Goal: Check status: Check status

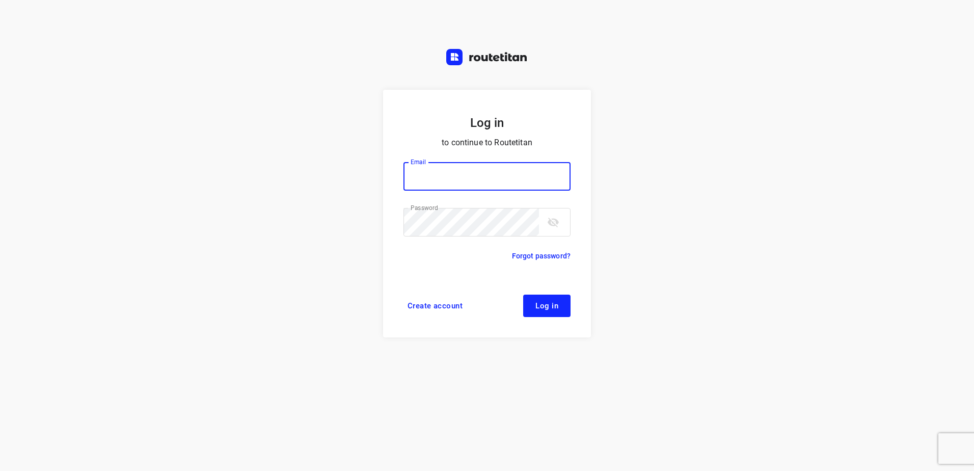
type input "horeca@kaddour.nl"
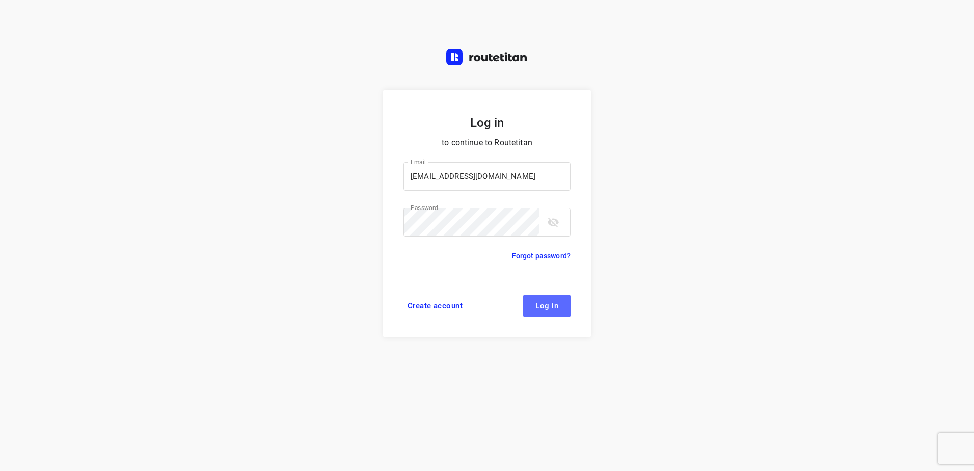
click at [555, 302] on span "Log in" at bounding box center [547, 306] width 23 height 8
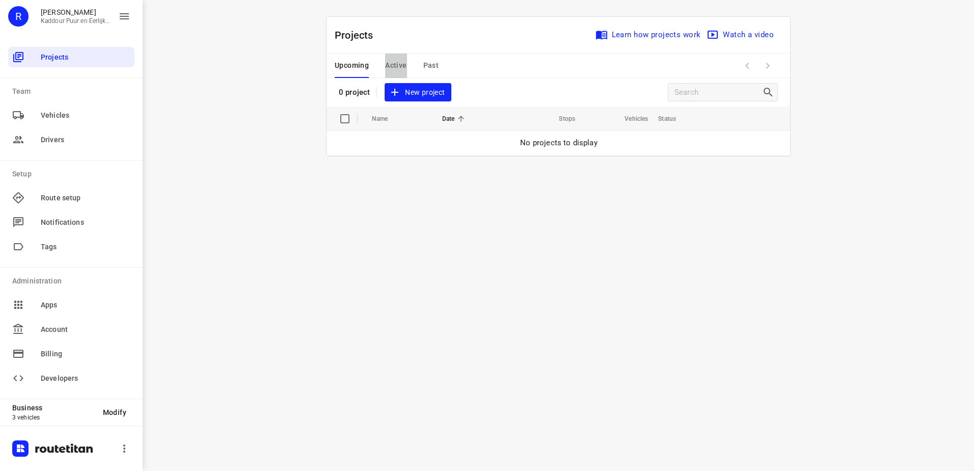
click at [398, 63] on span "Active" at bounding box center [395, 65] width 21 height 13
click at [353, 63] on span "Upcoming" at bounding box center [352, 65] width 34 height 13
click at [392, 64] on span "Active" at bounding box center [395, 65] width 21 height 13
click at [351, 66] on span "Upcoming" at bounding box center [352, 65] width 34 height 13
click at [406, 67] on span "Active" at bounding box center [395, 65] width 21 height 13
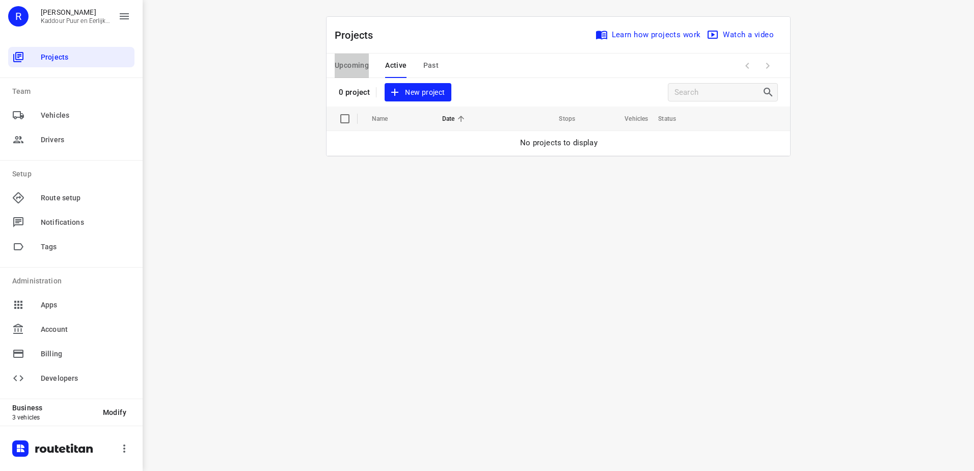
click at [351, 69] on span "Upcoming" at bounding box center [352, 65] width 34 height 13
click at [383, 59] on div "Upcoming Active Past" at bounding box center [395, 66] width 120 height 24
click at [395, 64] on span "Active" at bounding box center [395, 65] width 21 height 13
click at [361, 67] on span "Upcoming" at bounding box center [352, 65] width 34 height 13
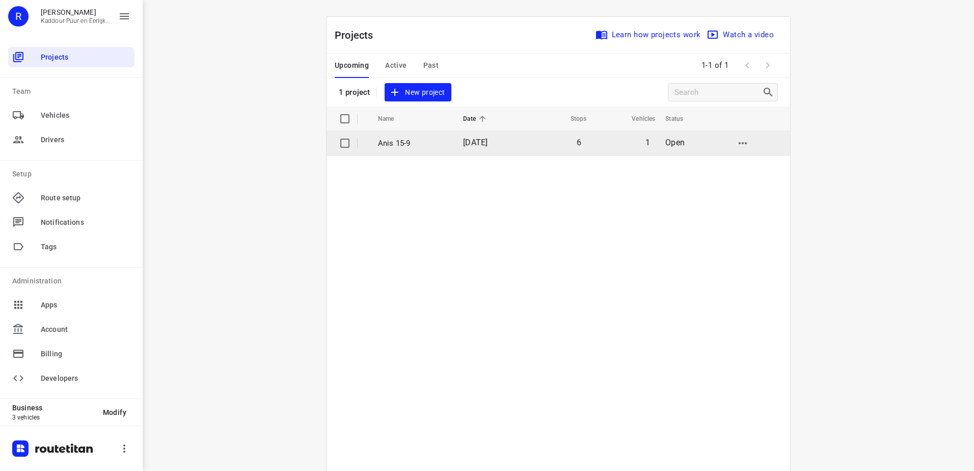
click at [431, 136] on td "Anis 15-9" at bounding box center [411, 143] width 87 height 24
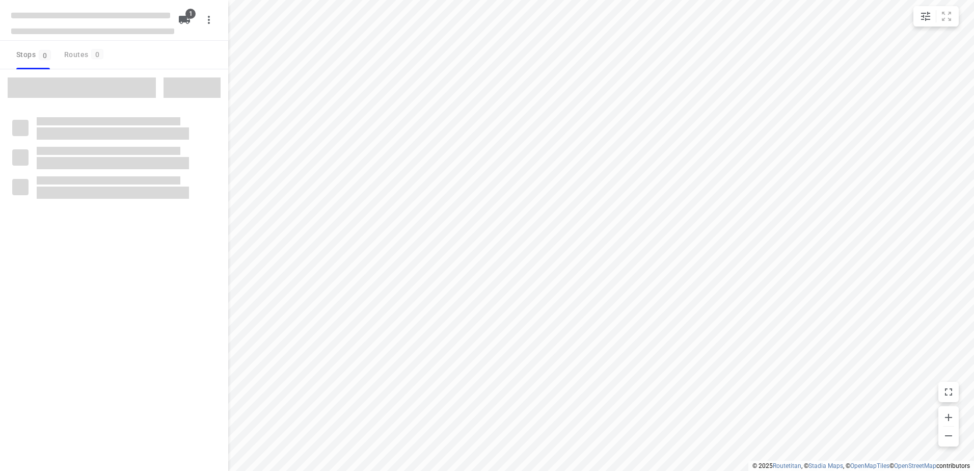
type input "distance"
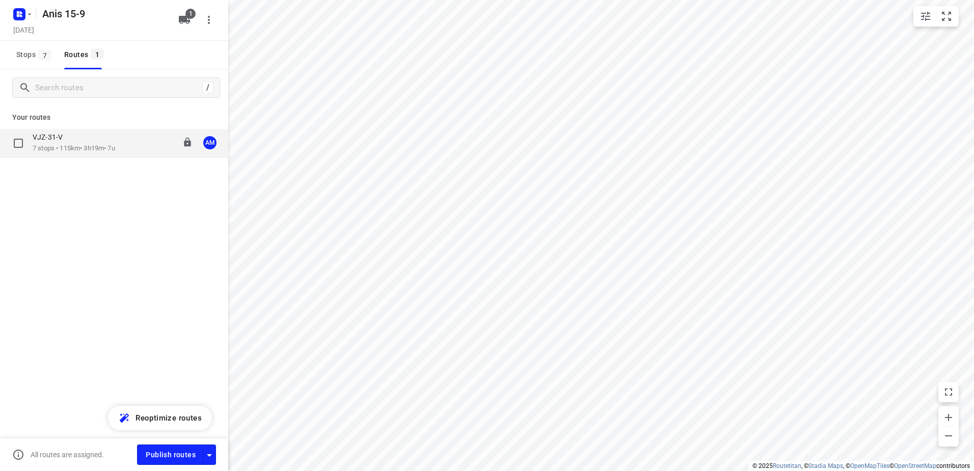
click at [92, 134] on div "VJZ-31-V" at bounding box center [74, 137] width 83 height 11
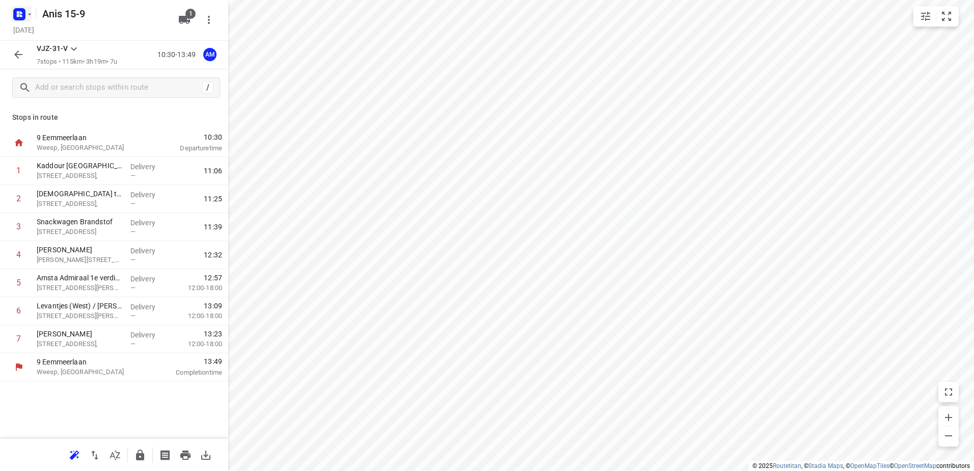
click at [14, 14] on rect "button" at bounding box center [19, 14] width 12 height 12
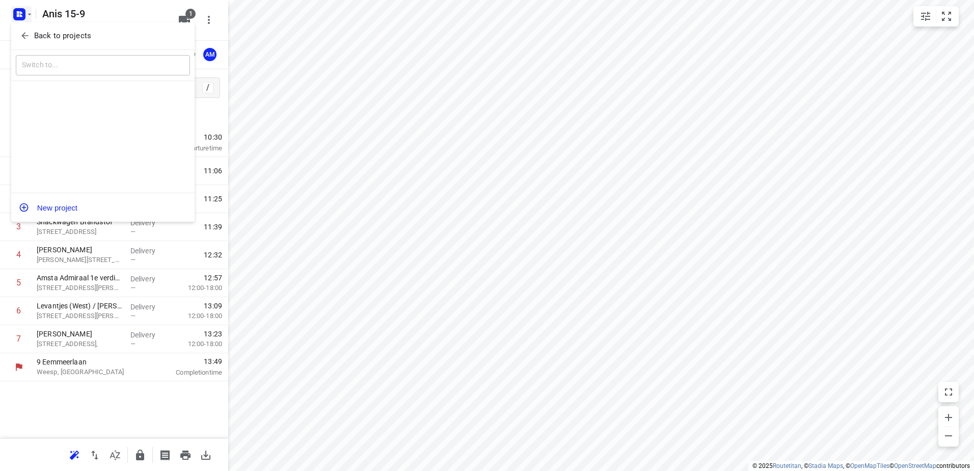
click at [71, 38] on p "Back to projects" at bounding box center [62, 36] width 57 height 12
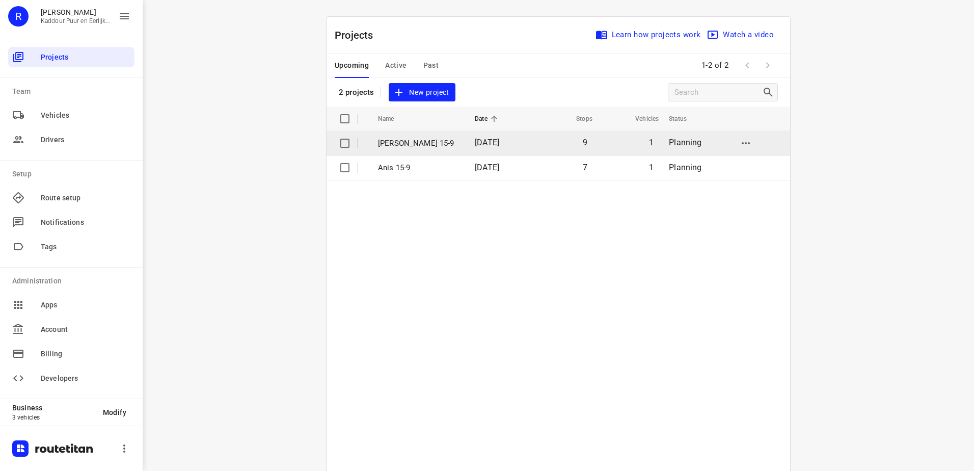
click at [426, 146] on p "[PERSON_NAME] 15-9" at bounding box center [419, 144] width 82 height 12
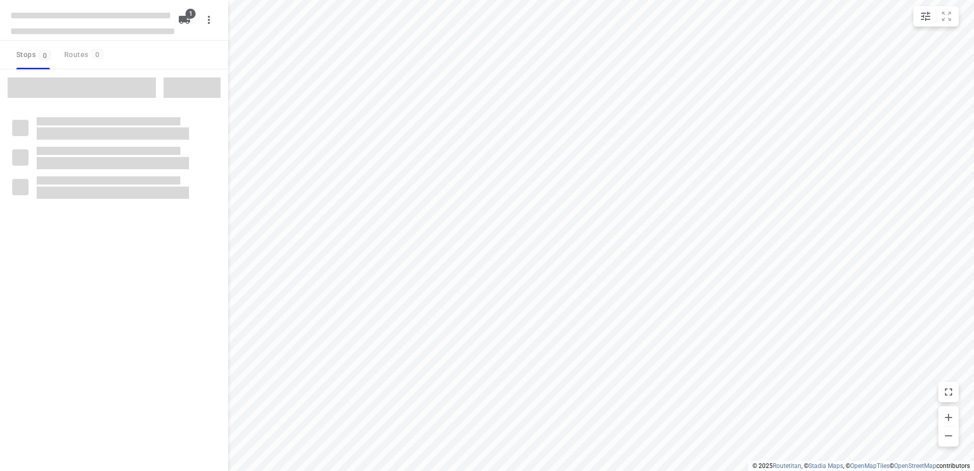
type input "distance"
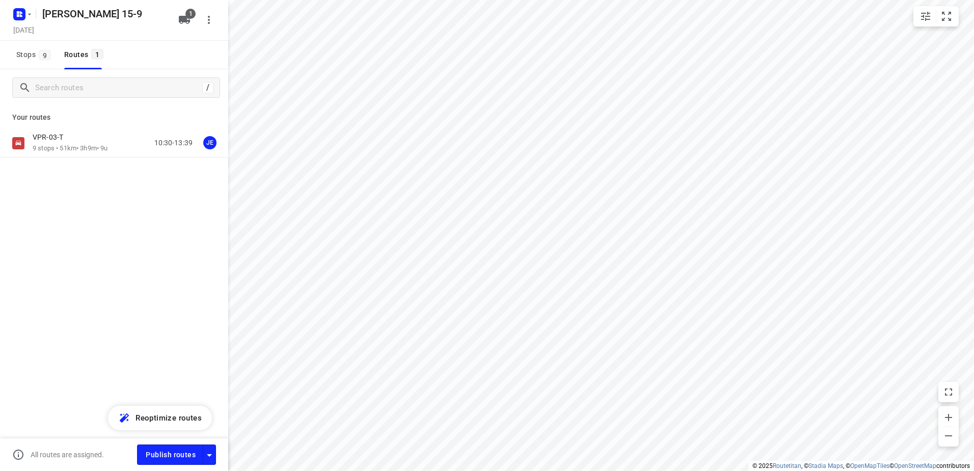
click at [102, 146] on p "9 stops • 51km • 3h9m • 9u" at bounding box center [70, 149] width 75 height 10
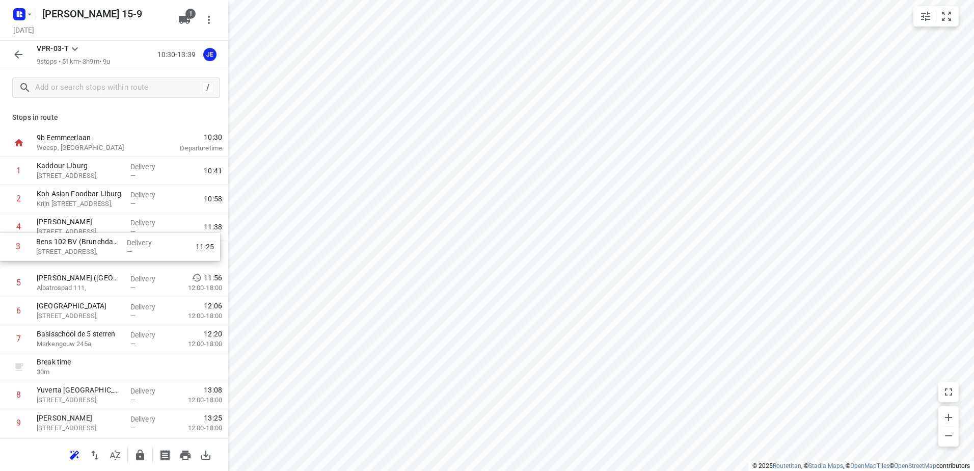
drag, startPoint x: 124, startPoint y: 231, endPoint x: 124, endPoint y: 257, distance: 25.5
click at [124, 257] on div "1 [GEOGRAPHIC_DATA][STREET_ADDRESS], Delivery — 10:41 2 Koh Asian Foodbar IJbur…" at bounding box center [114, 297] width 228 height 280
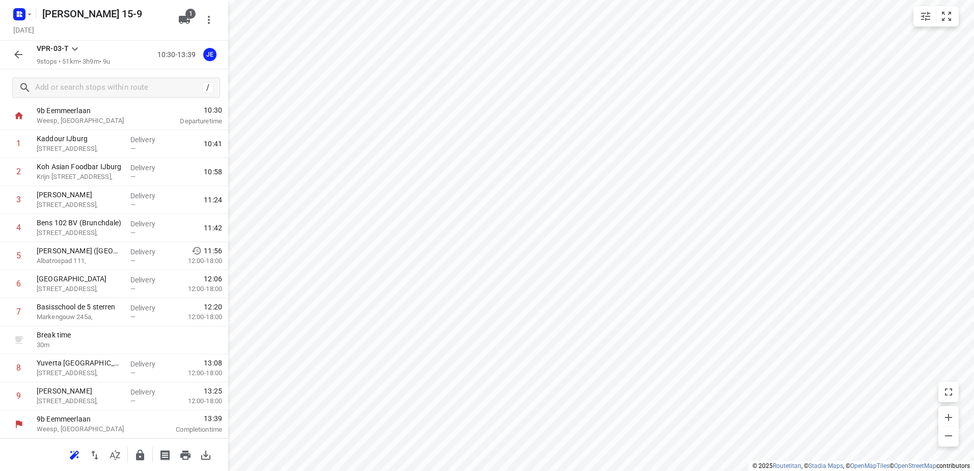
click at [14, 54] on icon "button" at bounding box center [18, 54] width 12 height 12
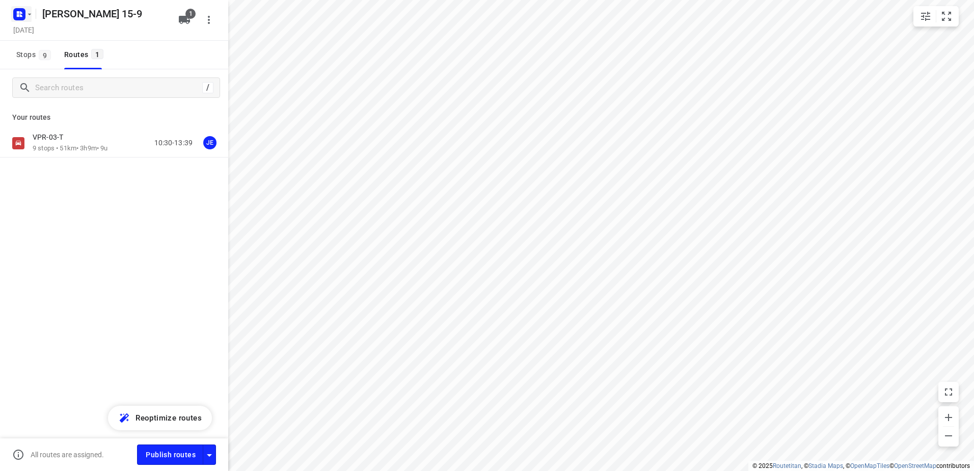
click at [20, 6] on icon "button" at bounding box center [19, 14] width 16 height 16
click at [61, 29] on button "Back to projects" at bounding box center [103, 36] width 174 height 17
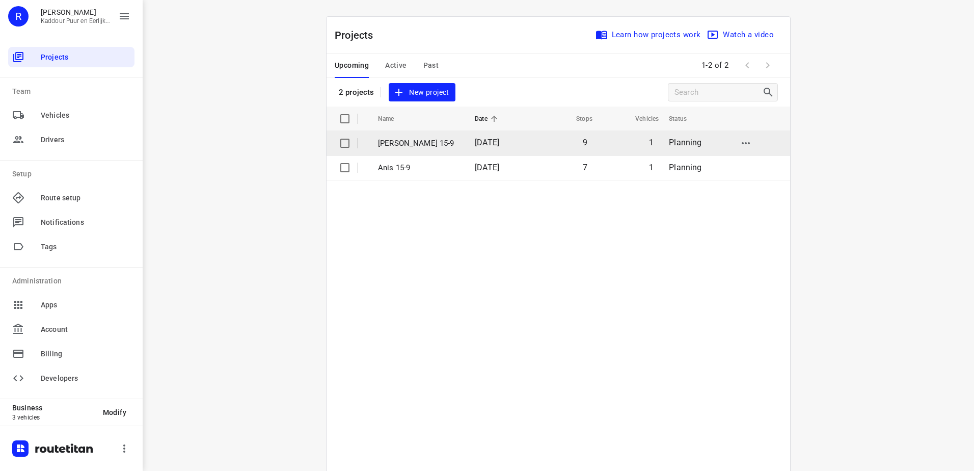
click at [494, 144] on span "[DATE]" at bounding box center [487, 143] width 24 height 10
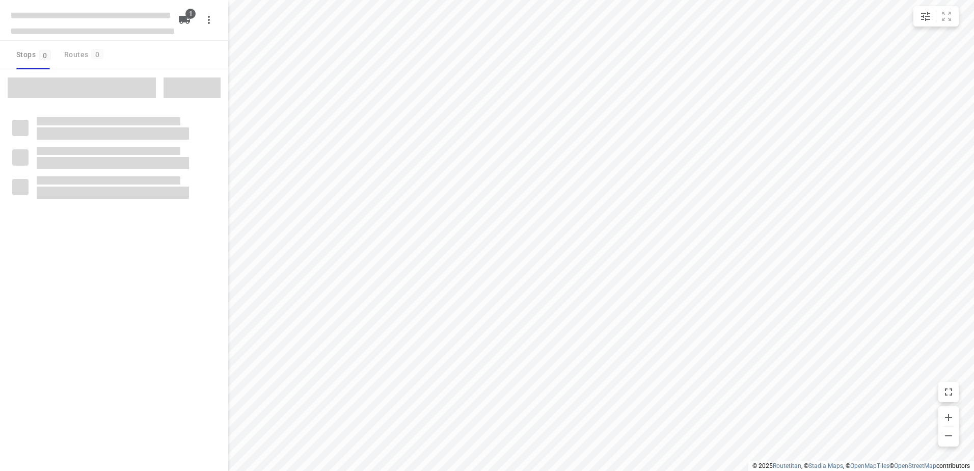
type input "distance"
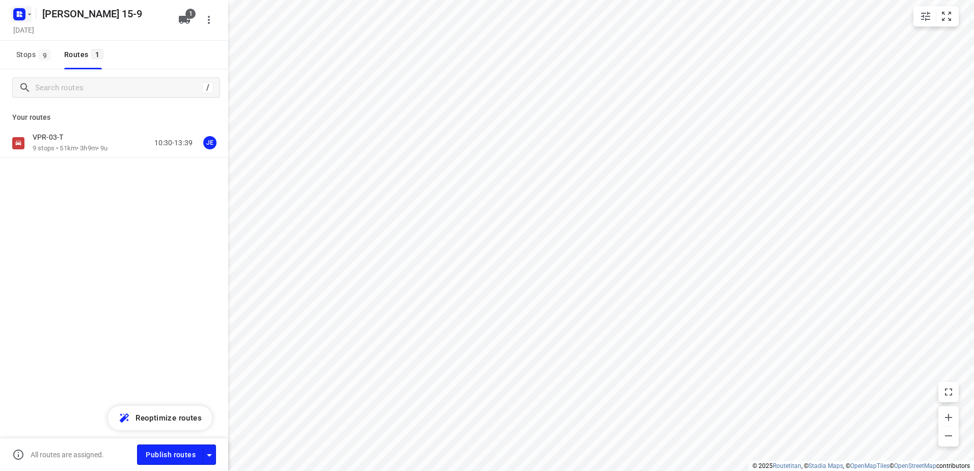
click at [18, 9] on rect "button" at bounding box center [19, 14] width 12 height 12
click at [38, 30] on p "Back to projects" at bounding box center [62, 36] width 57 height 12
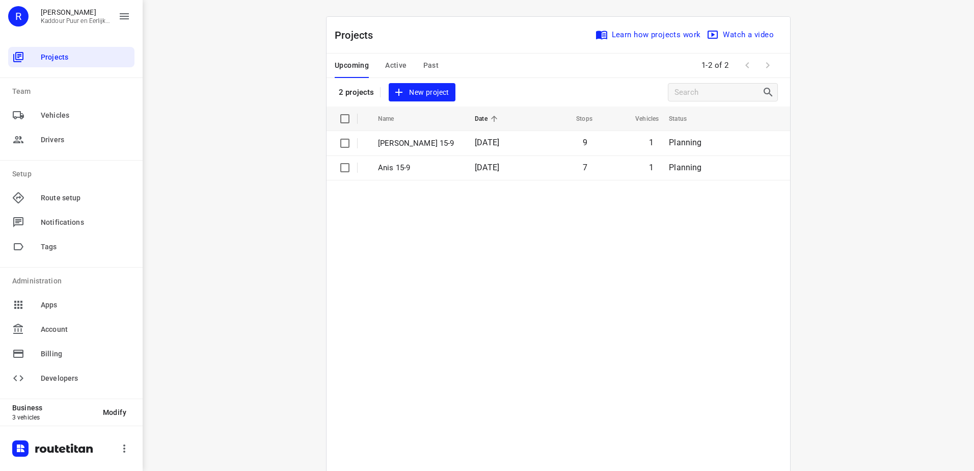
click at [428, 61] on span "Past" at bounding box center [431, 65] width 16 height 13
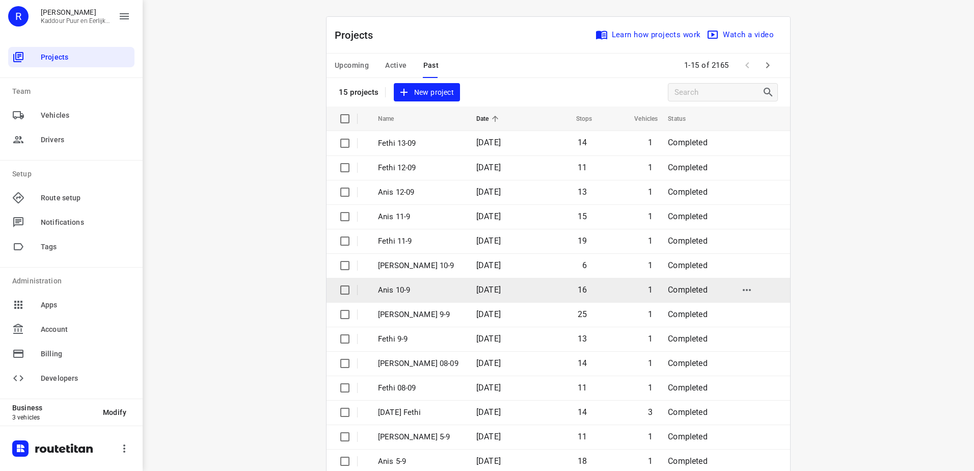
click at [476, 285] on span "[DATE]" at bounding box center [488, 290] width 24 height 10
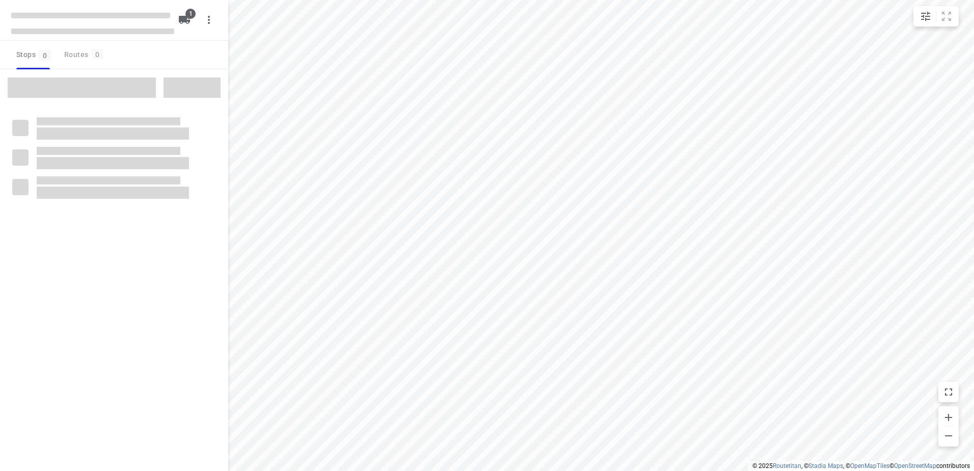
type input "distance"
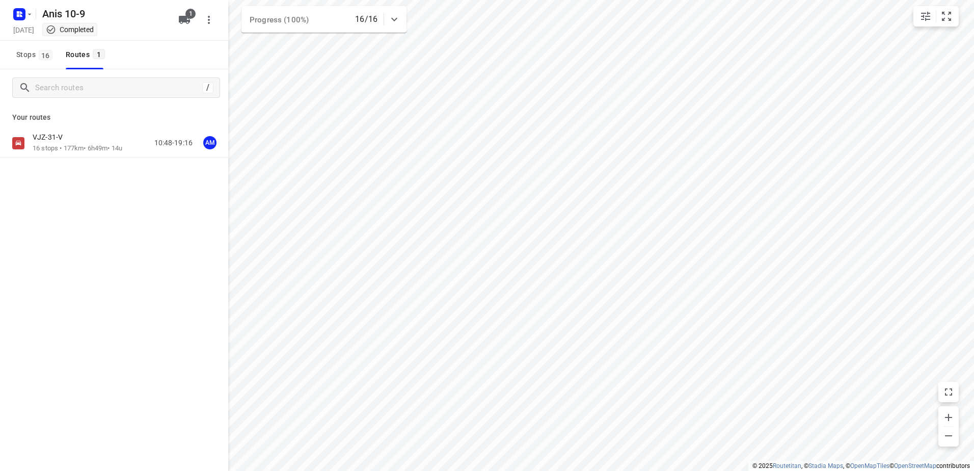
click at [84, 150] on p "16 stops • 177km • 6h49m • 14u" at bounding box center [78, 149] width 90 height 10
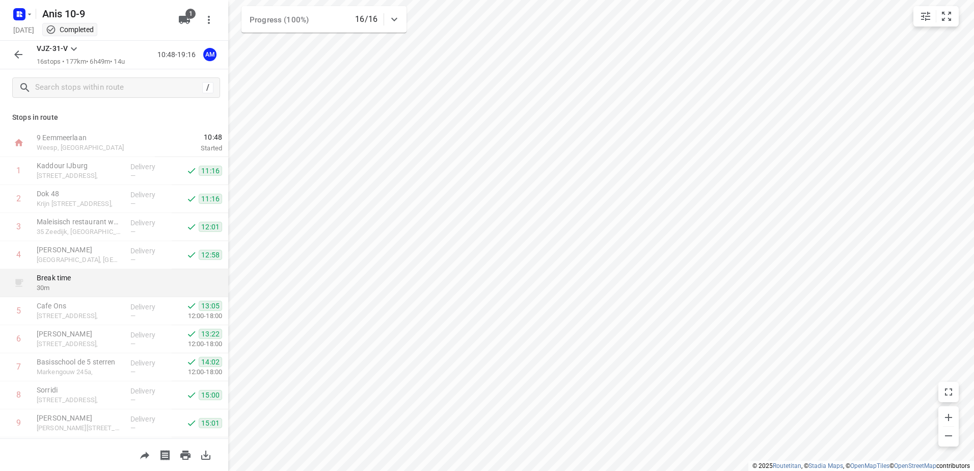
scroll to position [51, 0]
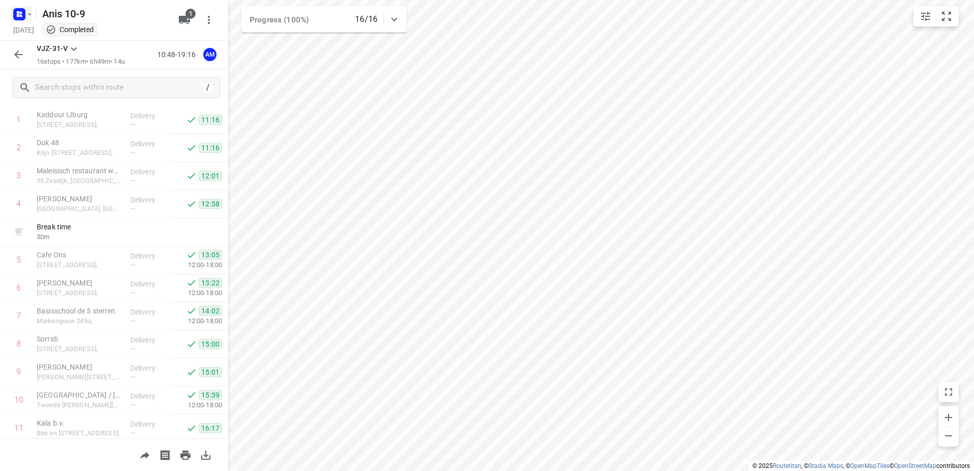
click at [18, 11] on icon "button" at bounding box center [18, 12] width 3 height 3
click at [63, 40] on p "Back to projects" at bounding box center [62, 36] width 57 height 12
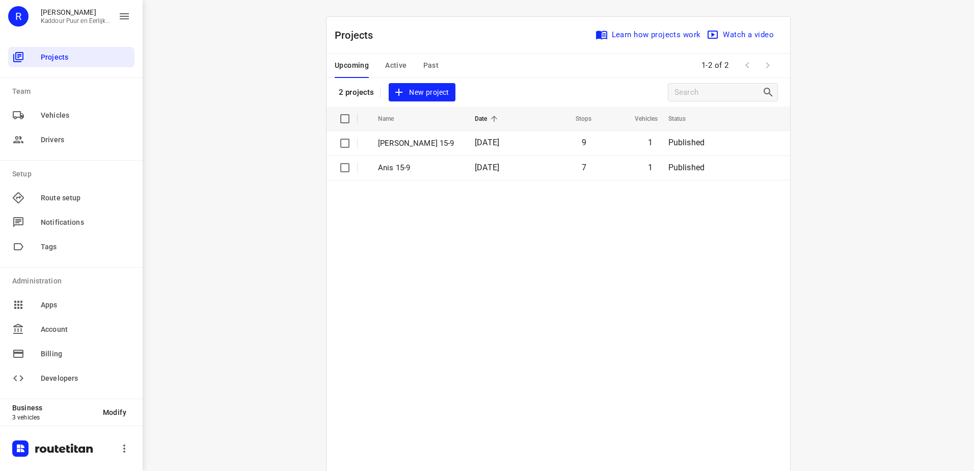
click at [426, 66] on span "Past" at bounding box center [431, 65] width 16 height 13
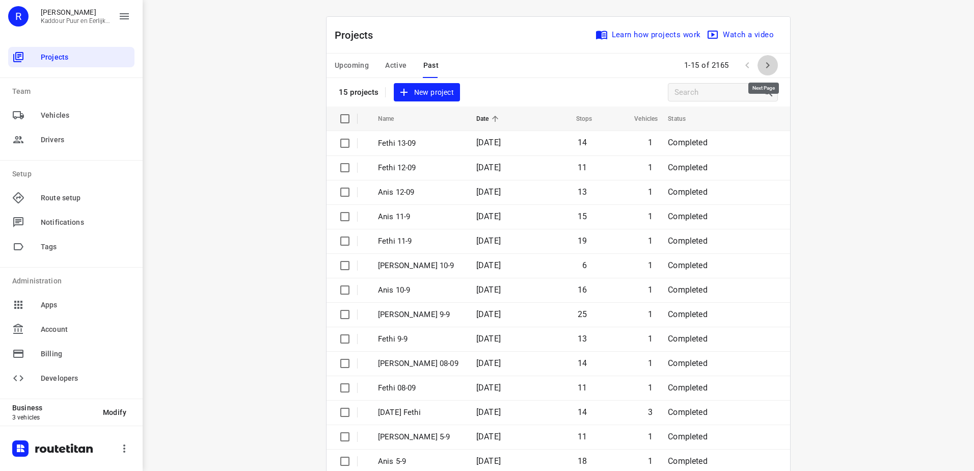
click at [762, 66] on icon "button" at bounding box center [768, 65] width 12 height 12
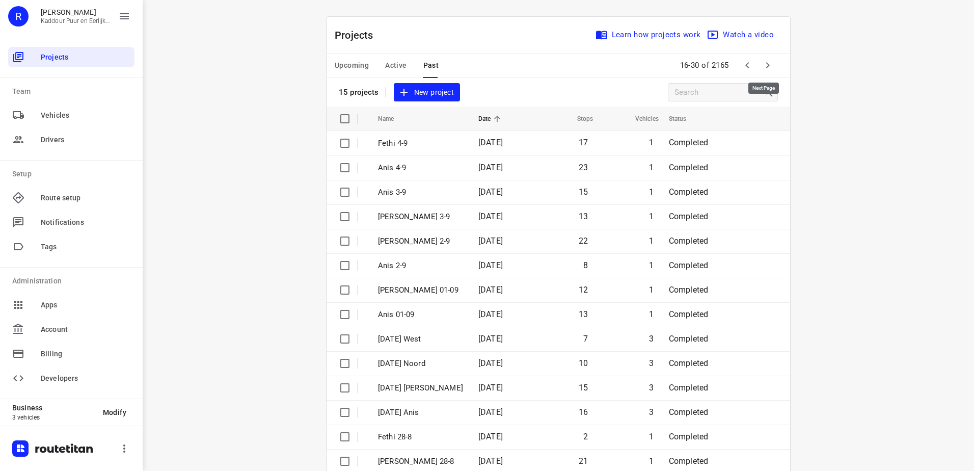
click at [768, 69] on icon "button" at bounding box center [768, 65] width 12 height 12
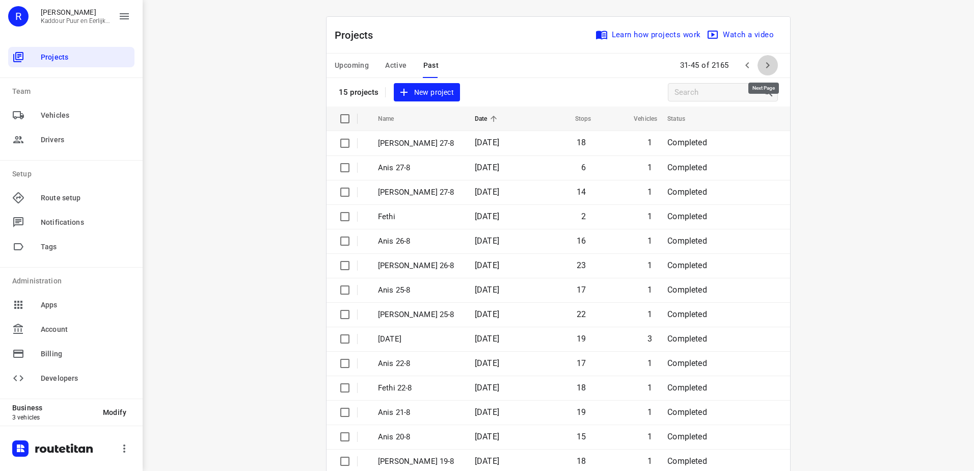
click at [768, 69] on icon "button" at bounding box center [768, 65] width 12 height 12
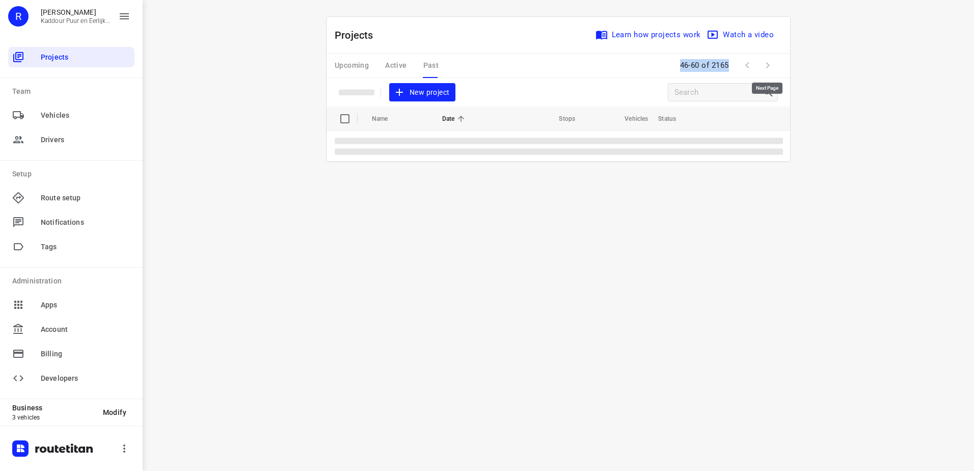
click at [768, 69] on span at bounding box center [768, 65] width 20 height 20
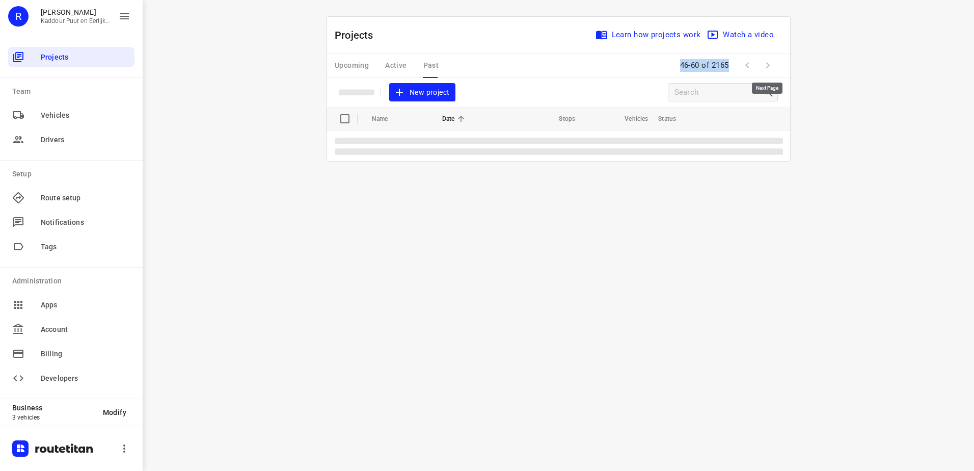
click at [768, 69] on span at bounding box center [768, 65] width 20 height 20
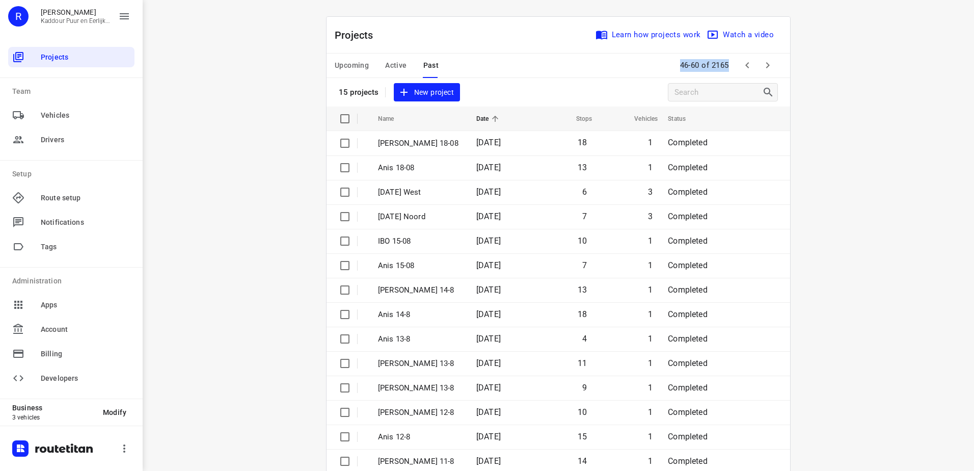
click at [768, 69] on icon "button" at bounding box center [768, 65] width 12 height 12
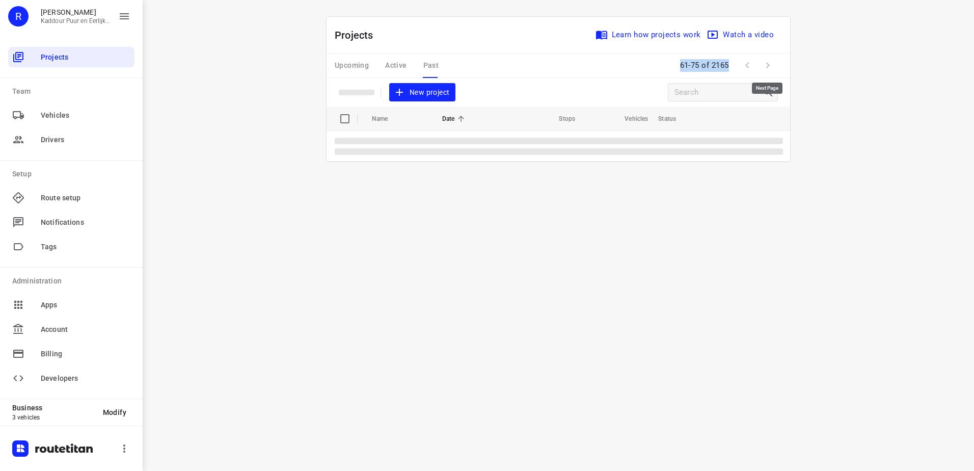
click at [768, 69] on span at bounding box center [768, 65] width 20 height 20
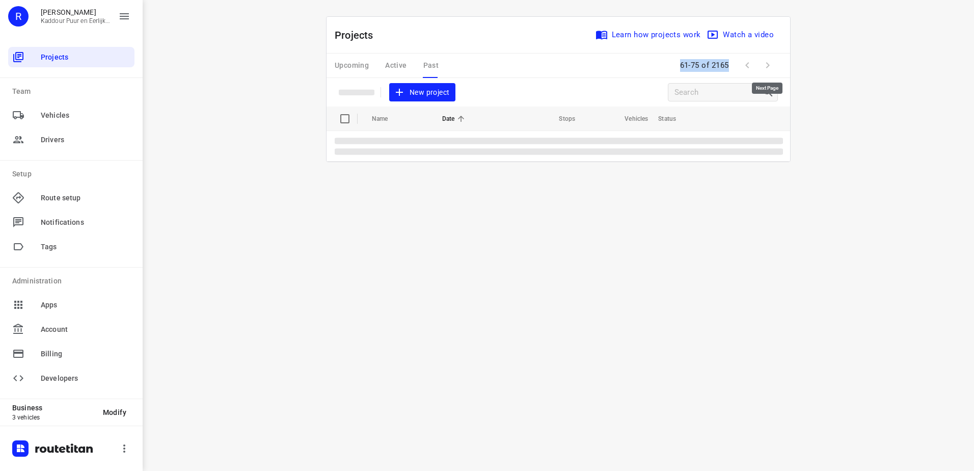
click at [768, 69] on span at bounding box center [768, 65] width 20 height 20
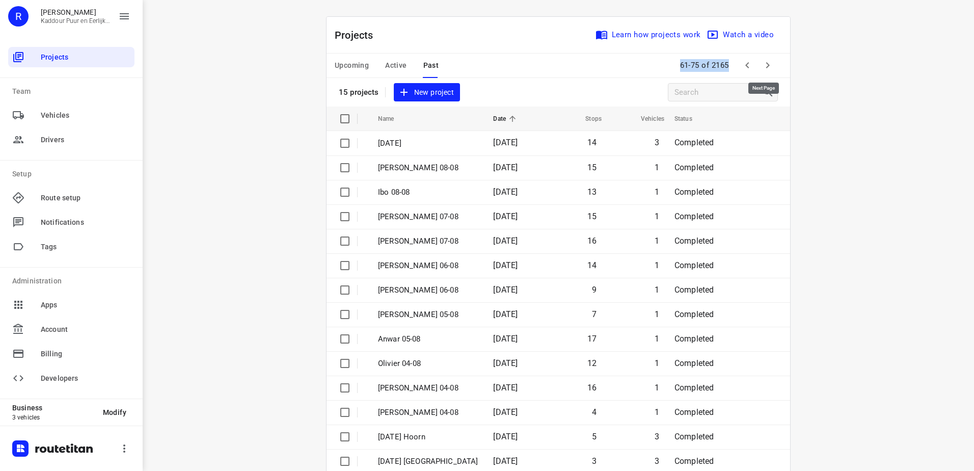
click at [768, 69] on icon "button" at bounding box center [768, 65] width 12 height 12
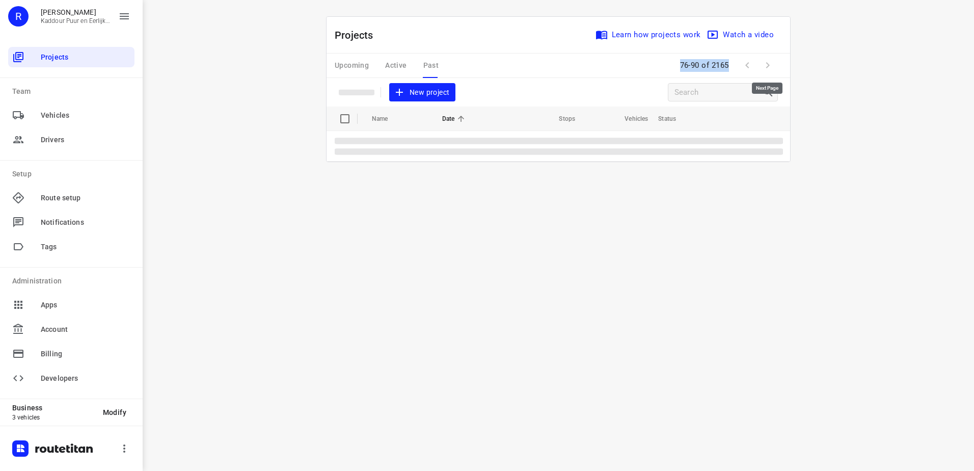
click at [768, 69] on span at bounding box center [768, 65] width 20 height 20
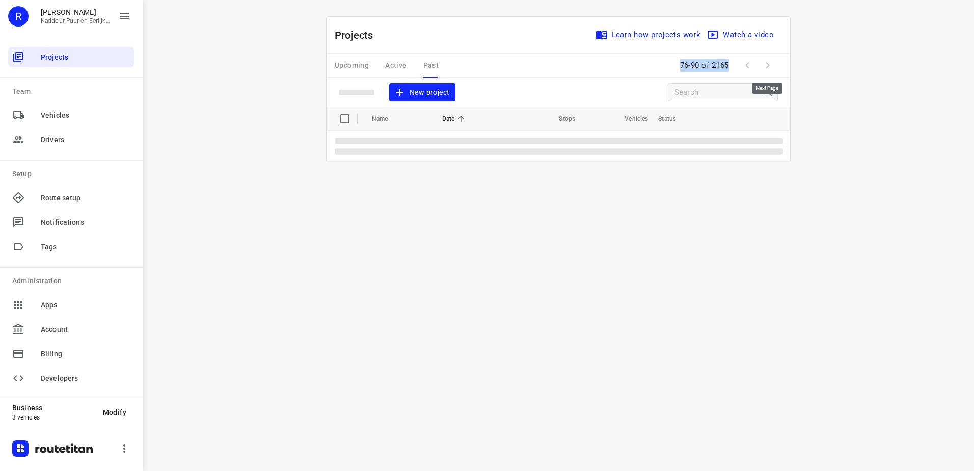
click at [768, 69] on span at bounding box center [768, 65] width 20 height 20
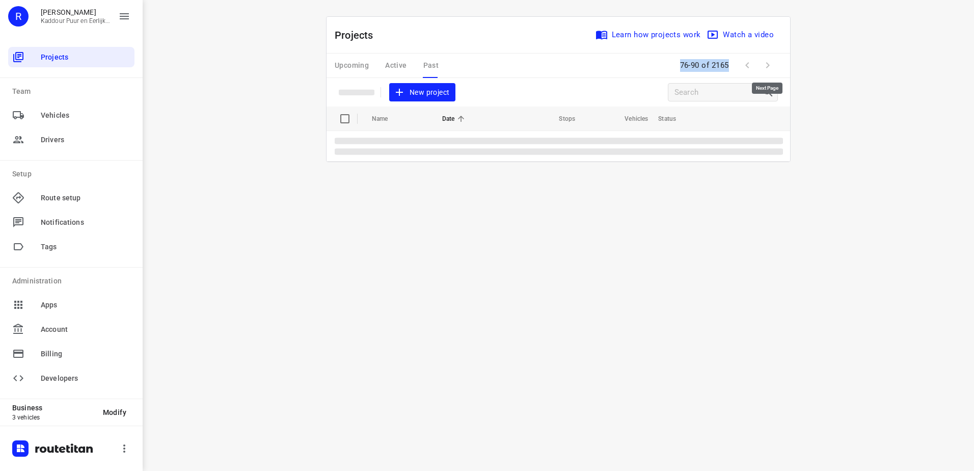
click at [768, 69] on span at bounding box center [768, 65] width 20 height 20
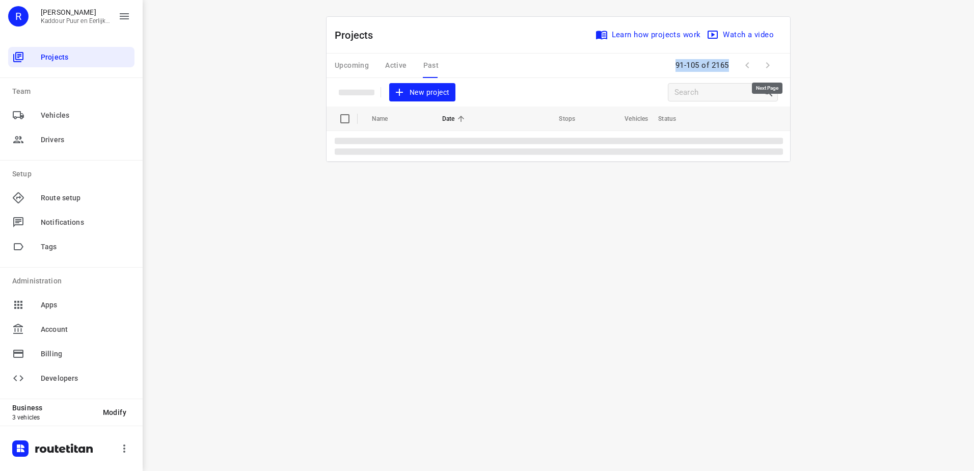
click at [768, 69] on span at bounding box center [768, 65] width 20 height 20
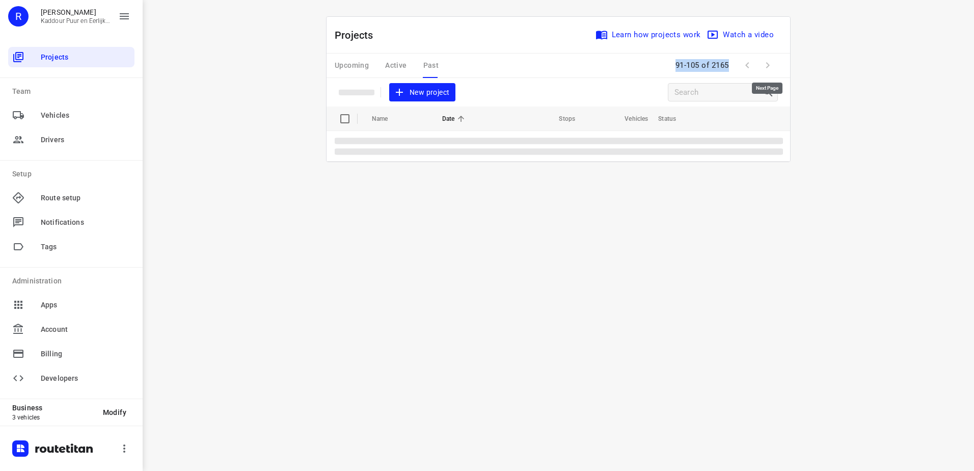
click at [768, 69] on span at bounding box center [768, 65] width 20 height 20
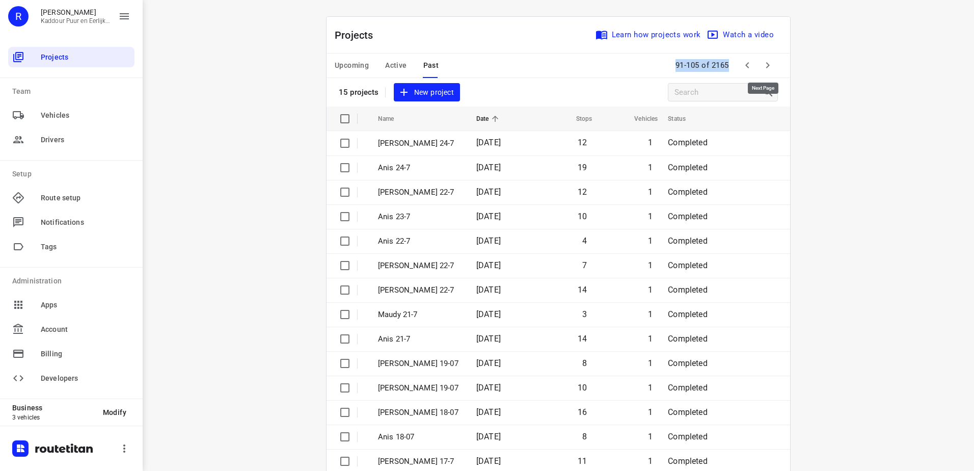
click at [768, 69] on icon "button" at bounding box center [768, 65] width 12 height 12
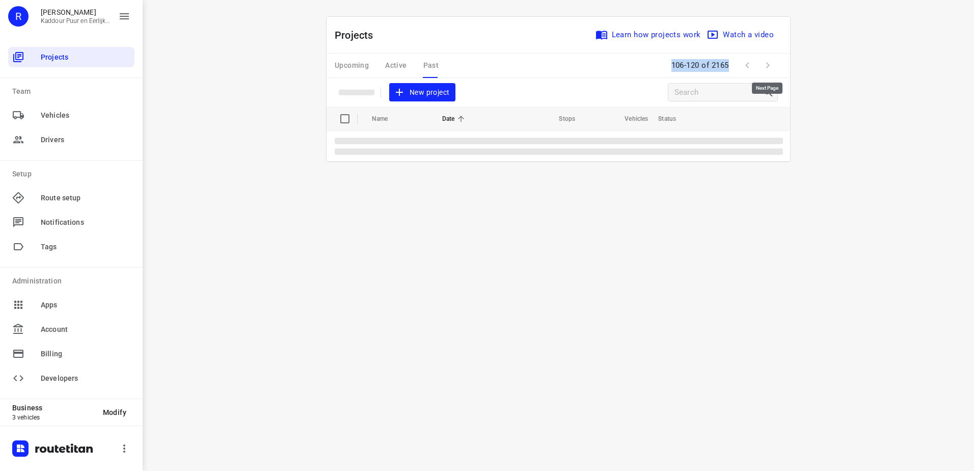
click at [768, 69] on span at bounding box center [768, 65] width 20 height 20
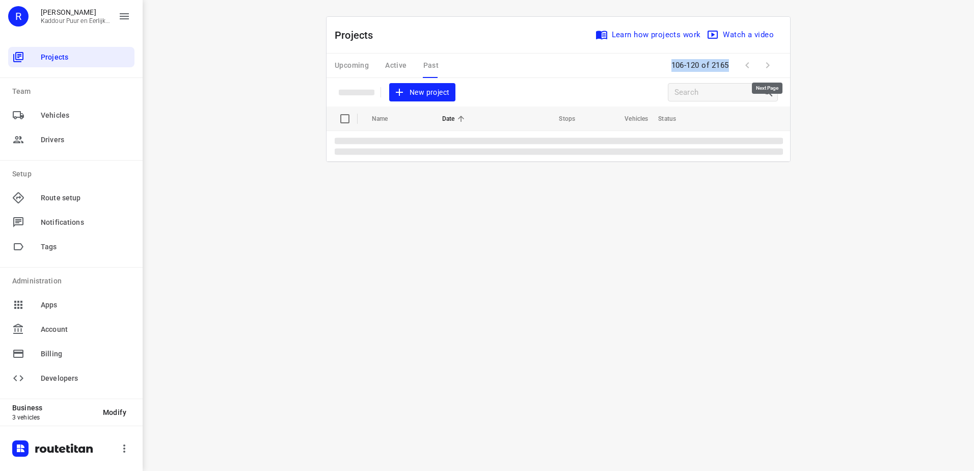
click at [768, 69] on span at bounding box center [768, 65] width 20 height 20
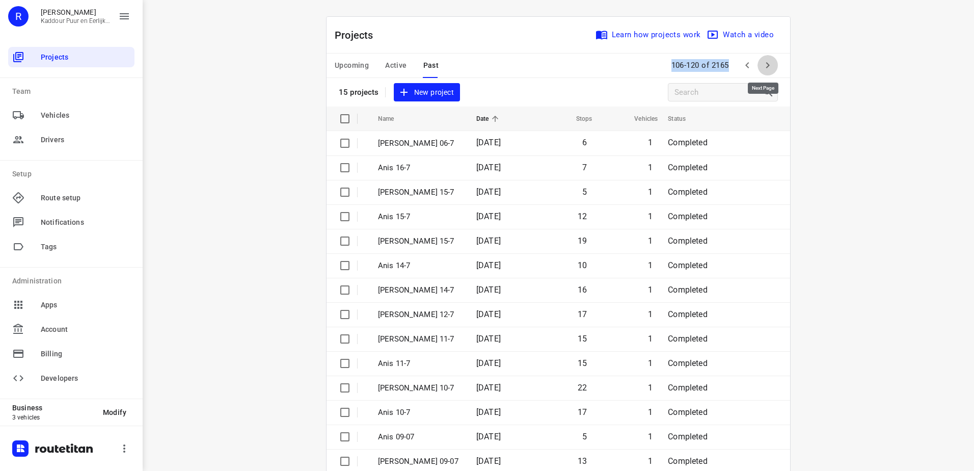
click at [768, 69] on icon "button" at bounding box center [768, 65] width 12 height 12
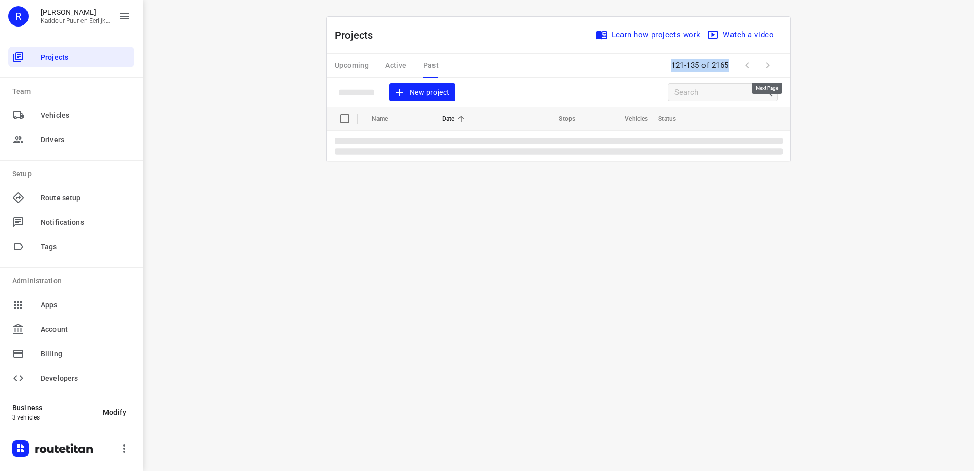
click at [768, 69] on span at bounding box center [768, 65] width 20 height 20
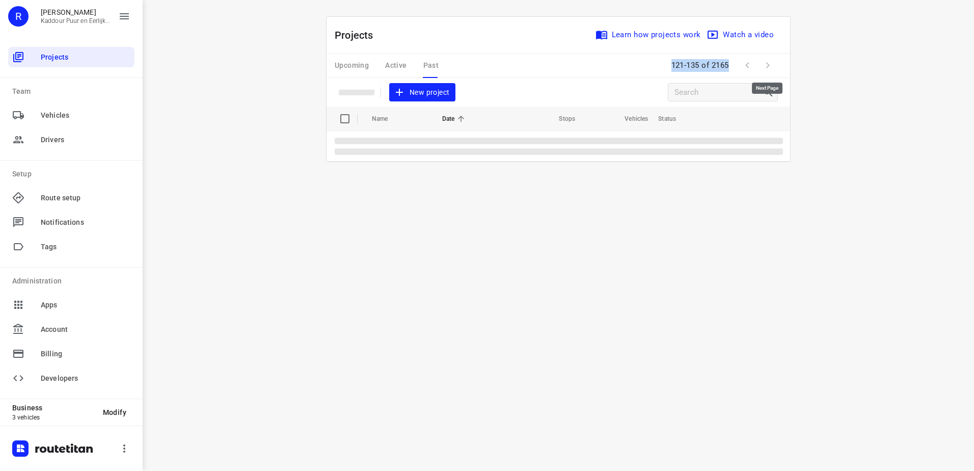
click at [768, 69] on span at bounding box center [768, 65] width 20 height 20
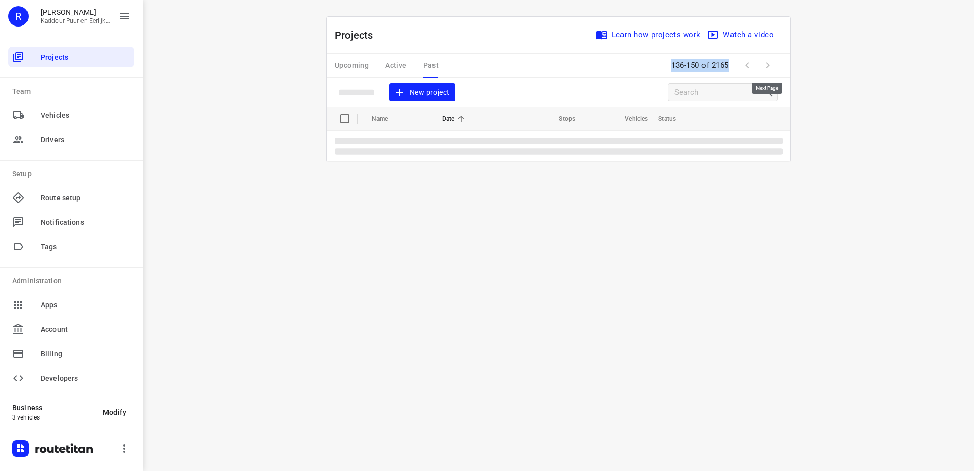
click at [768, 69] on span at bounding box center [768, 65] width 20 height 20
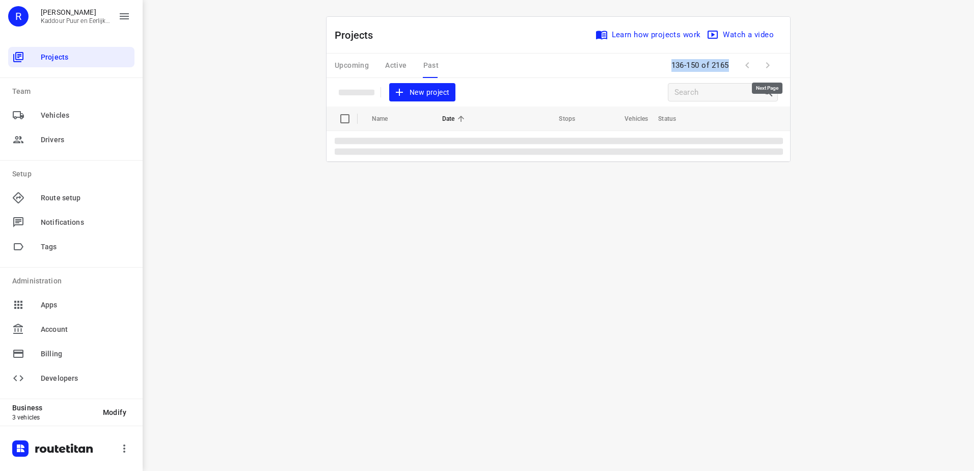
click at [768, 69] on span at bounding box center [768, 65] width 20 height 20
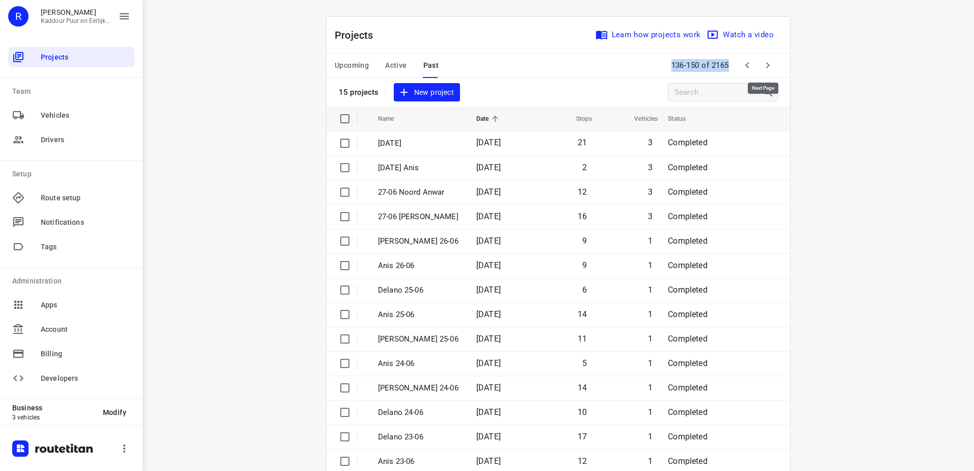
click at [768, 69] on icon "button" at bounding box center [768, 65] width 12 height 12
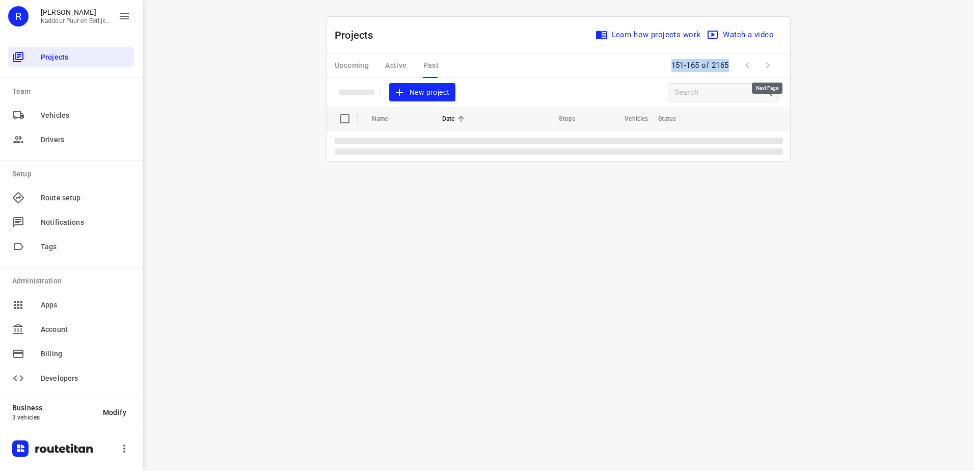
click at [768, 69] on span at bounding box center [768, 65] width 20 height 20
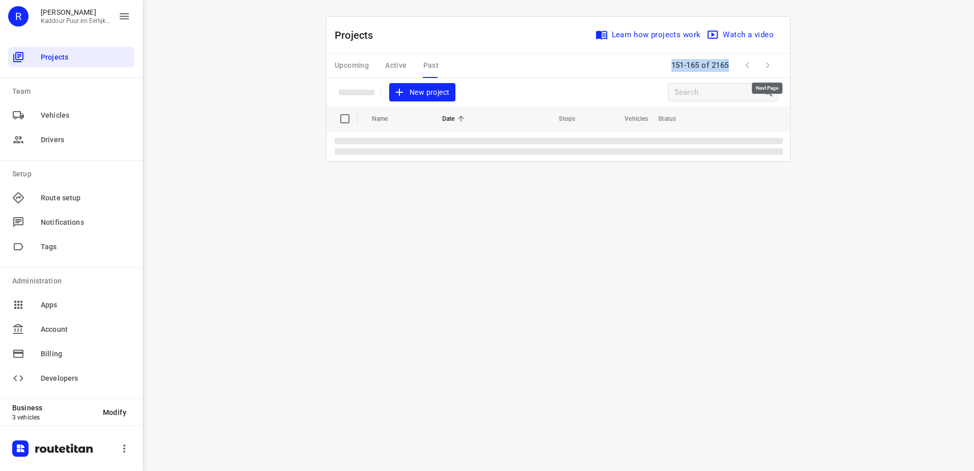
click at [768, 69] on span at bounding box center [768, 65] width 20 height 20
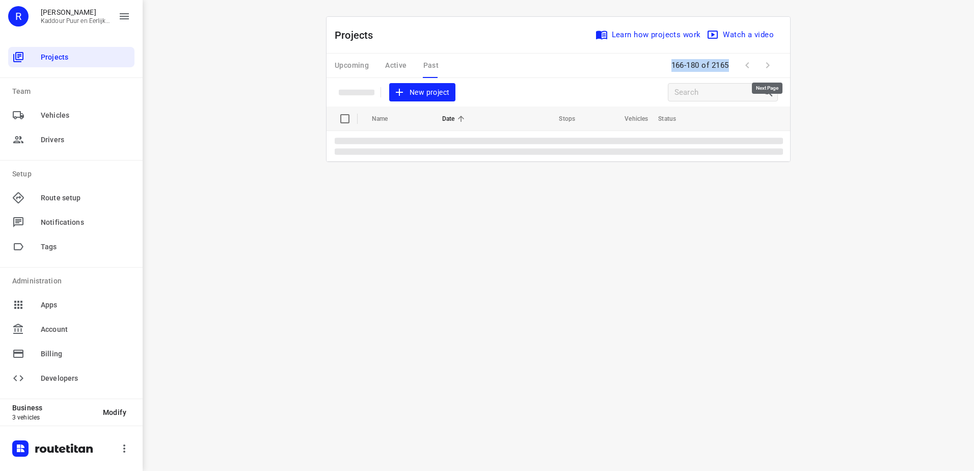
click at [768, 69] on span at bounding box center [768, 65] width 20 height 20
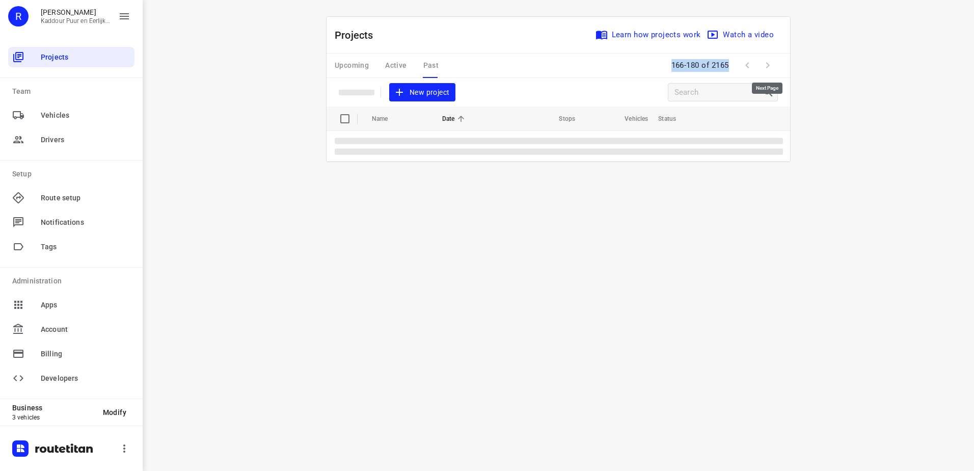
click at [768, 69] on span at bounding box center [768, 65] width 20 height 20
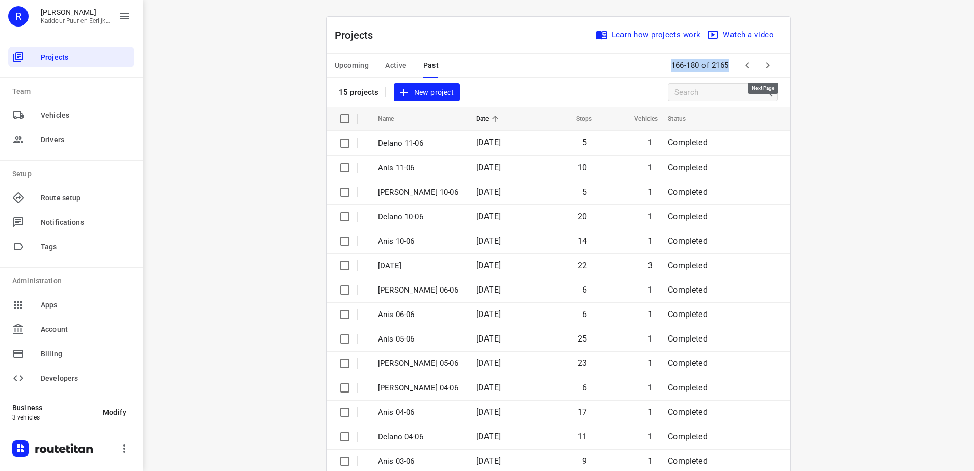
click at [768, 69] on icon "button" at bounding box center [768, 65] width 12 height 12
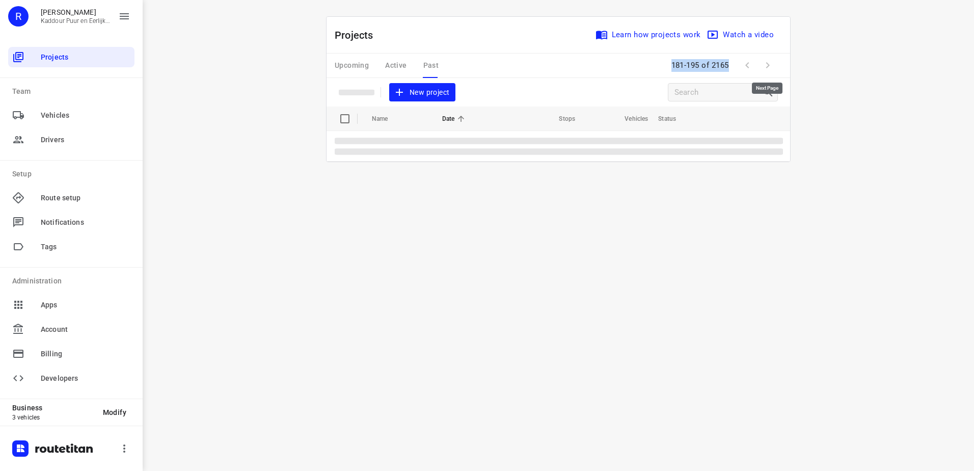
click at [768, 69] on span at bounding box center [768, 65] width 20 height 20
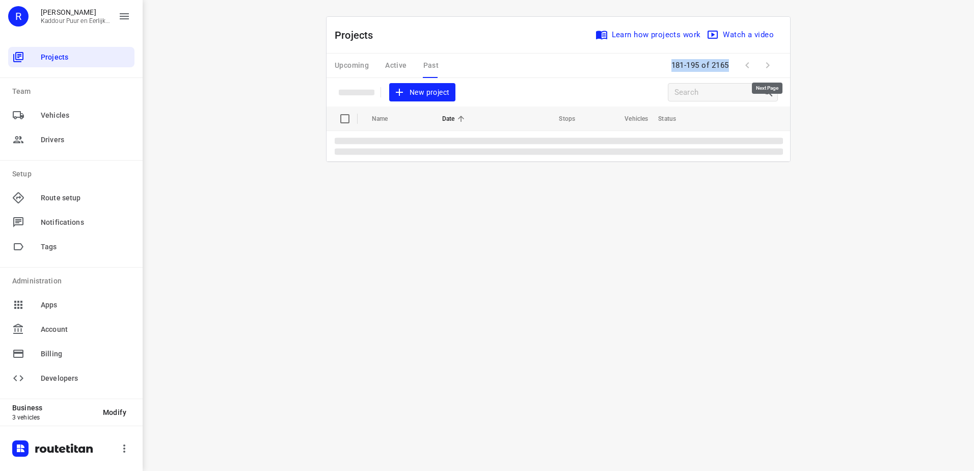
click at [768, 69] on span at bounding box center [768, 65] width 20 height 20
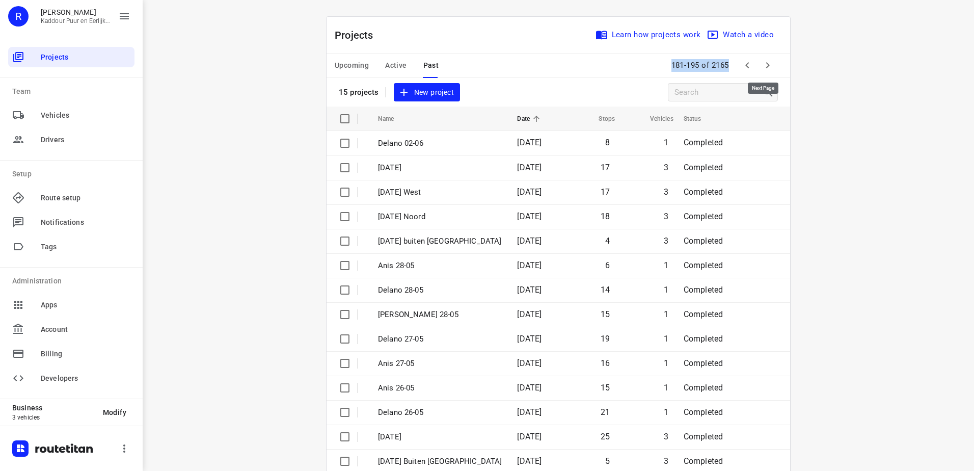
click at [768, 69] on icon "button" at bounding box center [768, 65] width 12 height 12
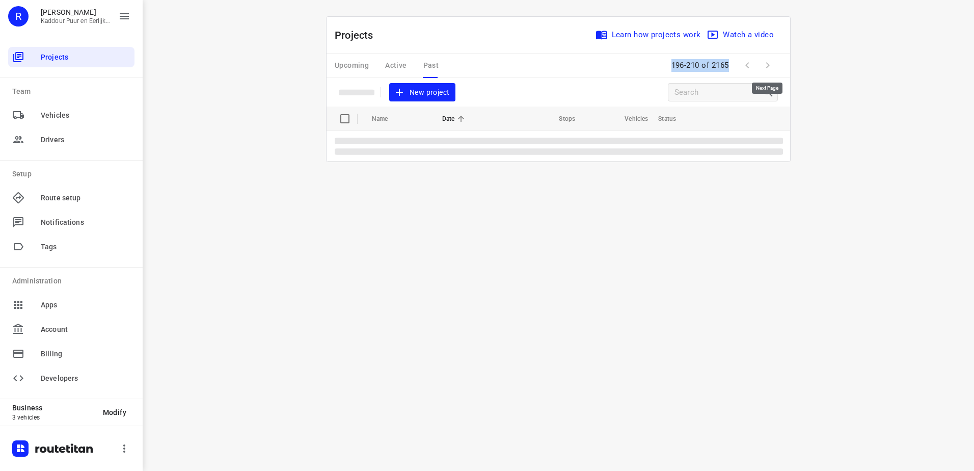
click at [768, 69] on span at bounding box center [768, 65] width 20 height 20
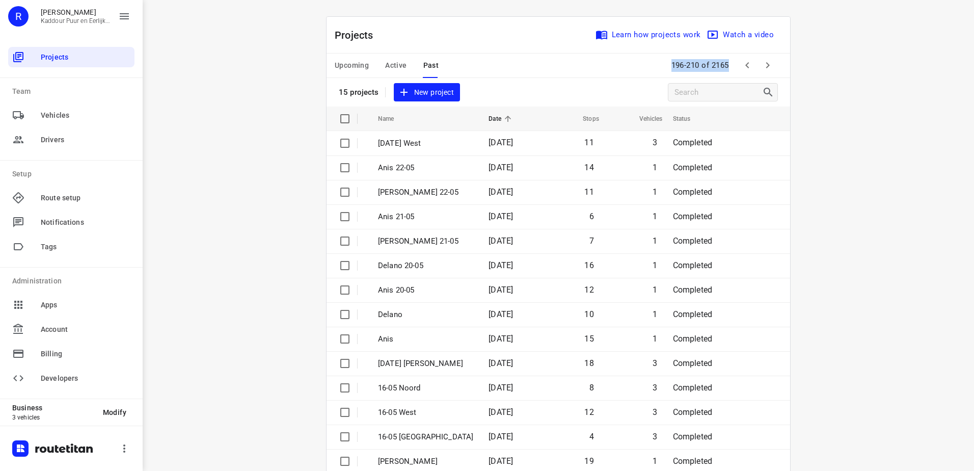
click at [766, 65] on icon "button" at bounding box center [768, 65] width 4 height 6
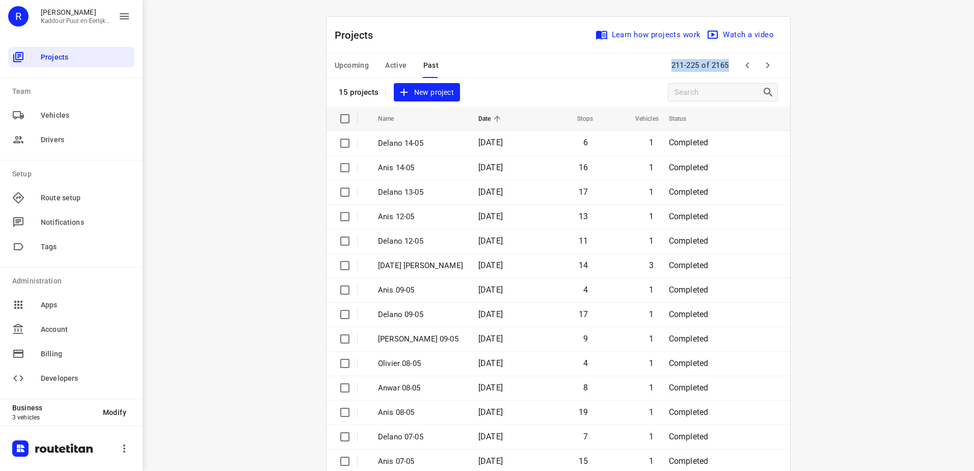
click at [351, 65] on span "Upcoming" at bounding box center [352, 65] width 34 height 13
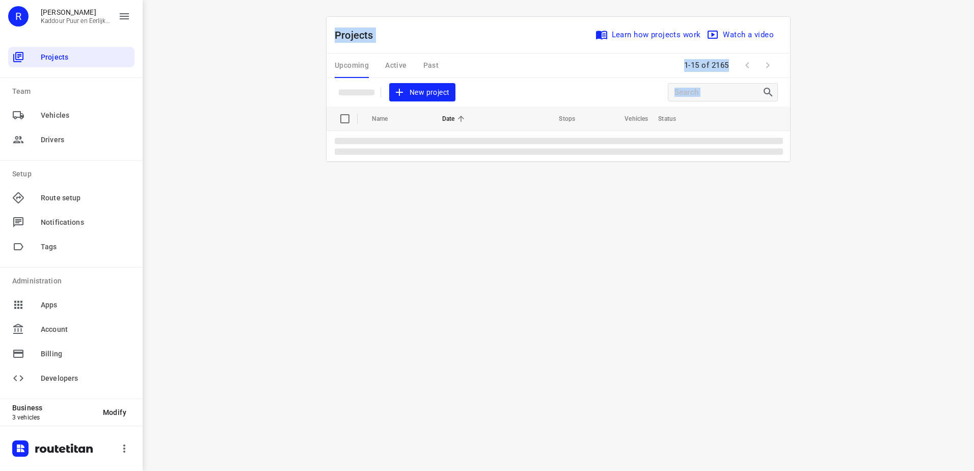
click at [425, 65] on div "Upcoming Active Past" at bounding box center [395, 66] width 120 height 24
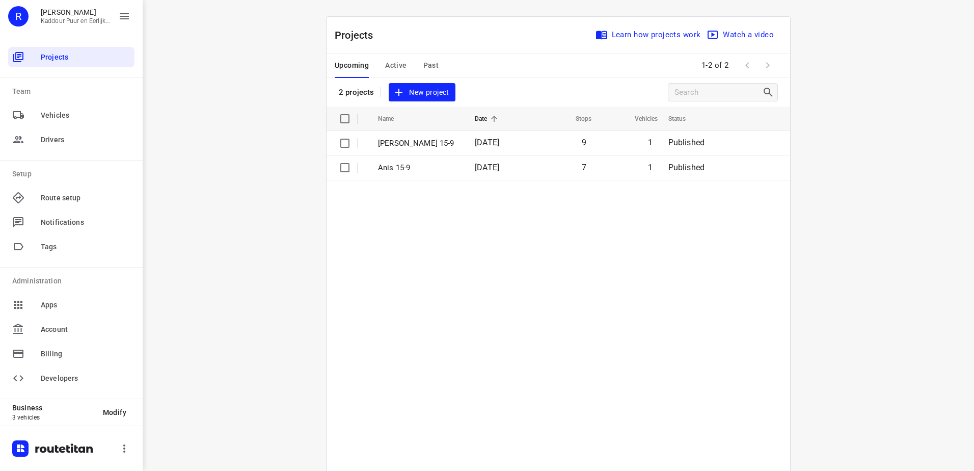
click at [429, 64] on span "Past" at bounding box center [431, 65] width 16 height 13
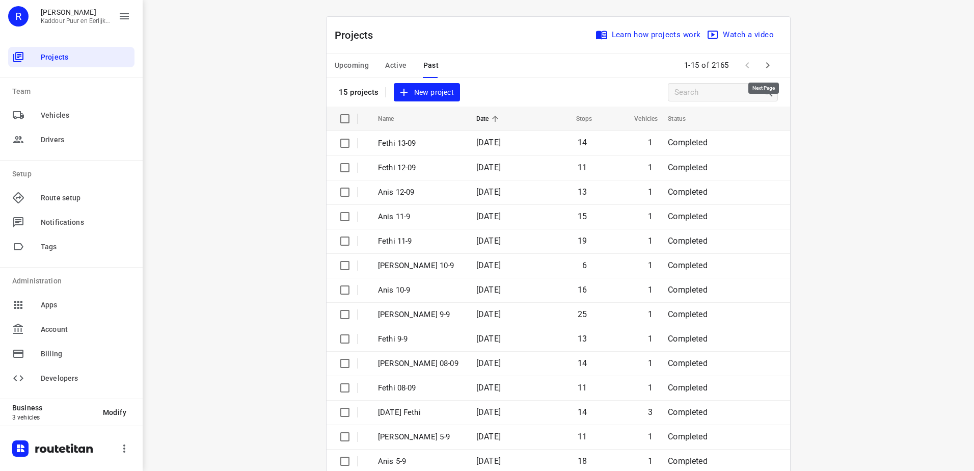
click at [768, 62] on icon "button" at bounding box center [768, 65] width 12 height 12
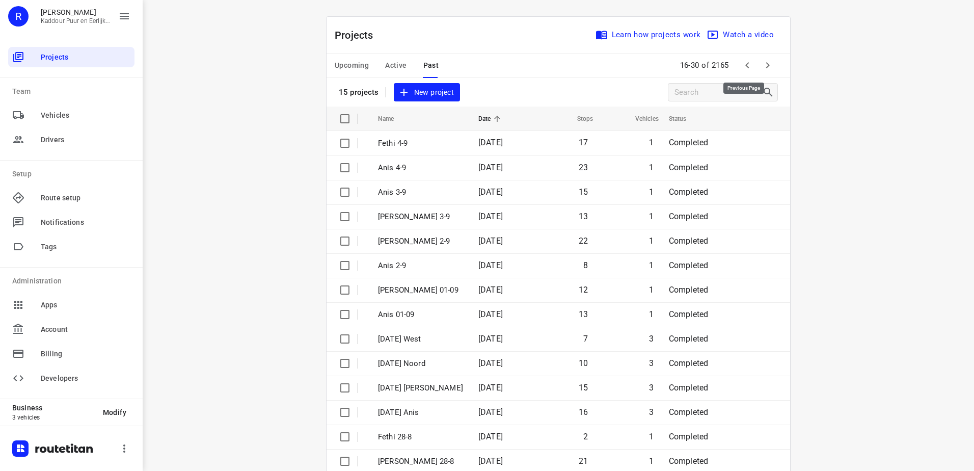
click at [750, 64] on icon "button" at bounding box center [747, 65] width 12 height 12
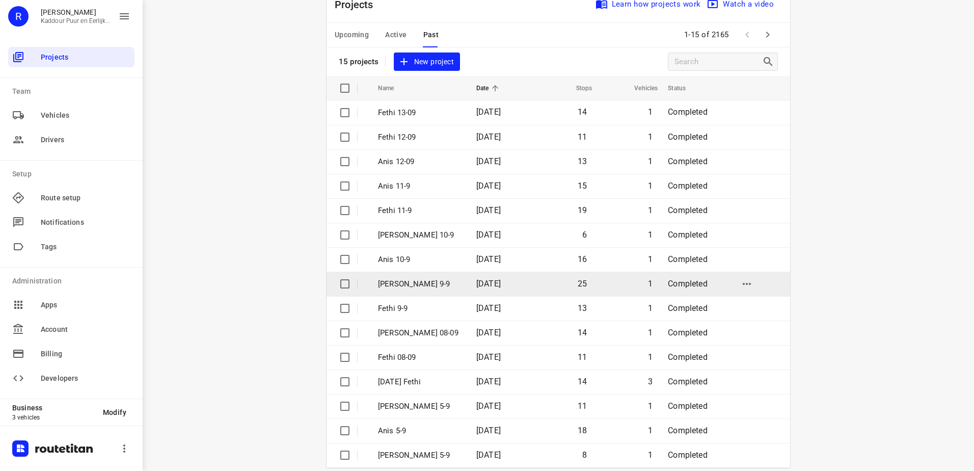
scroll to position [44, 0]
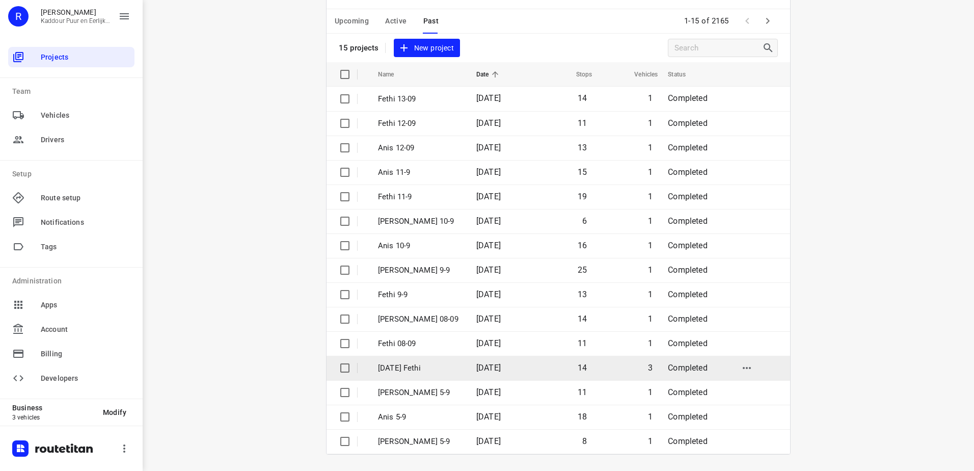
click at [540, 364] on td "14" at bounding box center [562, 368] width 63 height 24
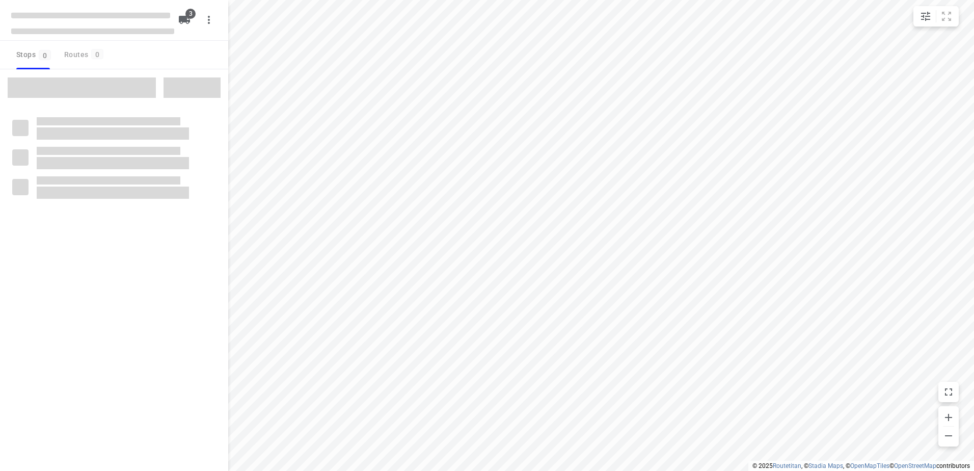
type input "distance"
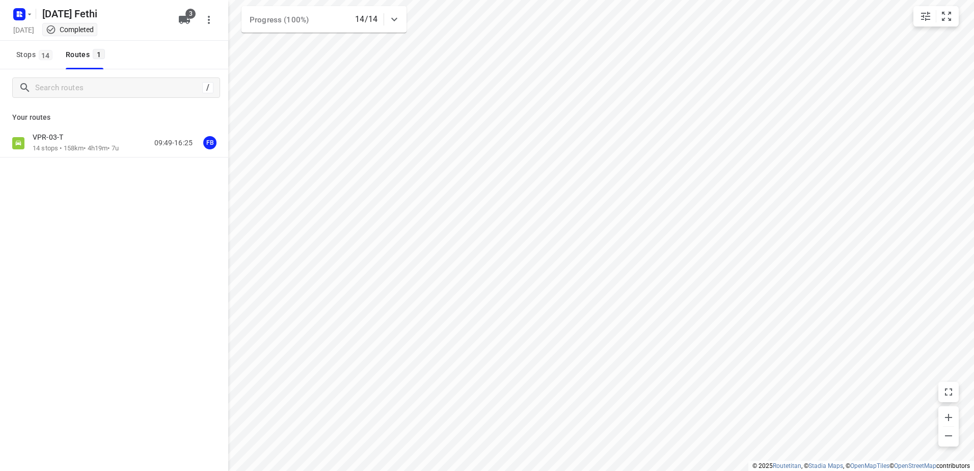
click at [93, 146] on p "14 stops • 158km • 4h19m • 7u" at bounding box center [76, 149] width 86 height 10
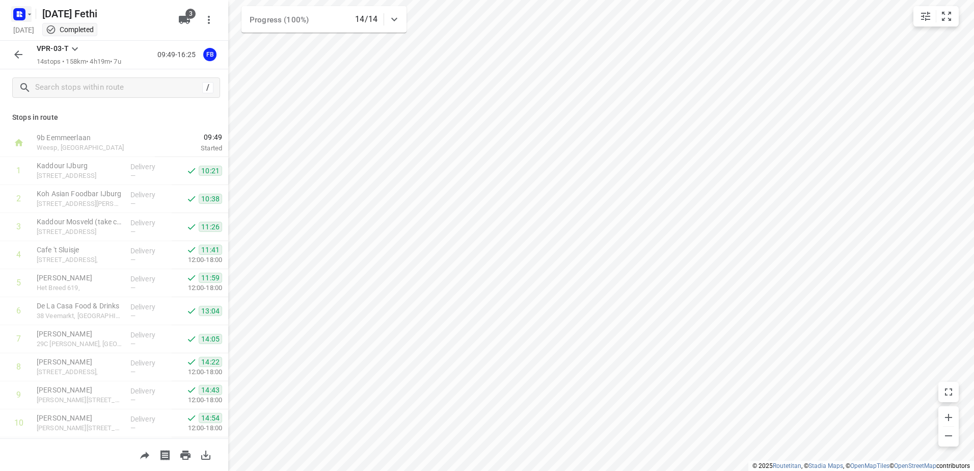
click at [20, 12] on icon "button" at bounding box center [21, 12] width 3 height 3
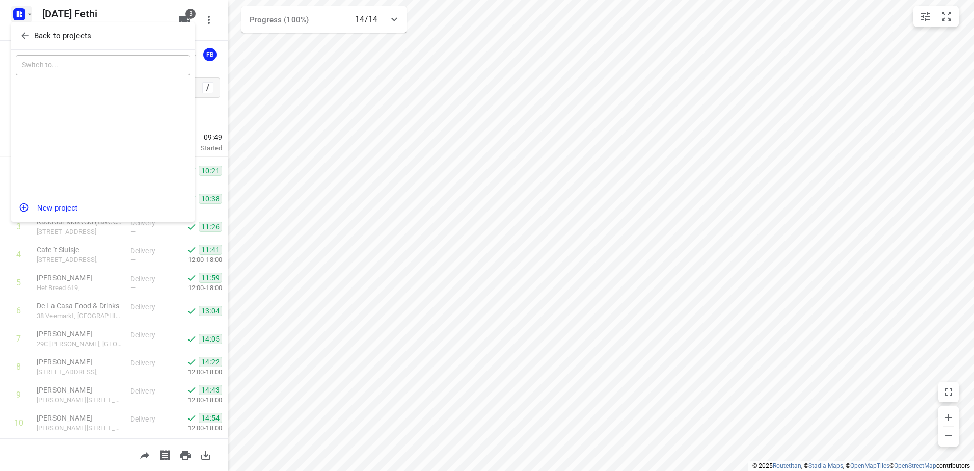
click at [61, 31] on p "Back to projects" at bounding box center [62, 36] width 57 height 12
